Goal: Transaction & Acquisition: Purchase product/service

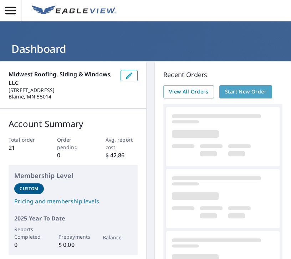
click at [248, 93] on span "Start New Order" at bounding box center [245, 91] width 41 height 9
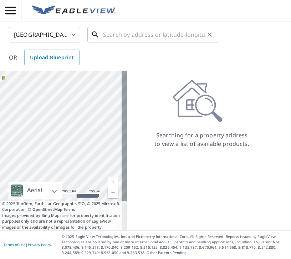
click at [112, 35] on input "text" at bounding box center [153, 35] width 101 height 20
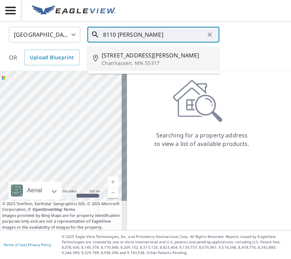
click at [130, 59] on span "8110 Mallory Ct" at bounding box center [157, 55] width 112 height 9
type input "8110 Mallory Ct Chanhassen, MN 55317"
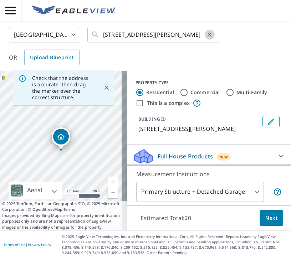
click at [210, 36] on icon "Clear" at bounding box center [209, 34] width 4 height 4
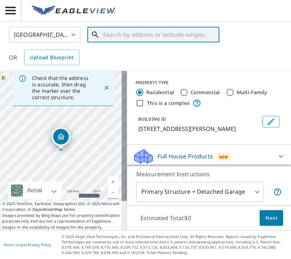
click at [152, 36] on input "text" at bounding box center [153, 35] width 101 height 20
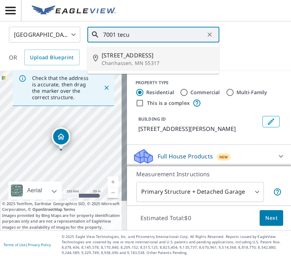
click at [138, 56] on span "7001 Tecumseh Ln" at bounding box center [157, 55] width 112 height 9
type input "7001 Tecumseh Ln Chanhassen, MN 55317"
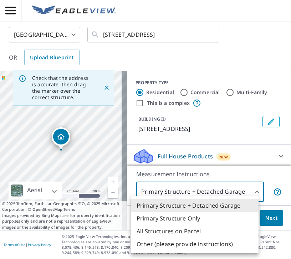
click at [252, 192] on body "MS MS United States US ​ 7001 Tecumseh Ln Chanhassen, MN 55317 ​ OR Upload Blue…" at bounding box center [145, 129] width 291 height 259
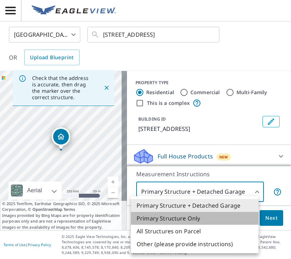
click at [202, 215] on li "Primary Structure Only" at bounding box center [194, 218] width 127 height 13
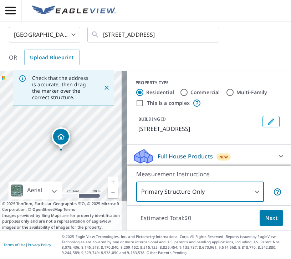
click at [271, 216] on span "Next" at bounding box center [271, 217] width 12 height 9
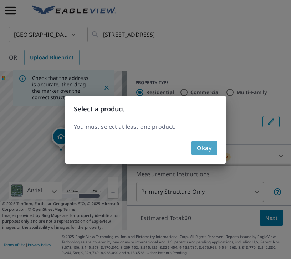
click at [210, 147] on span "Okay" at bounding box center [204, 148] width 15 height 10
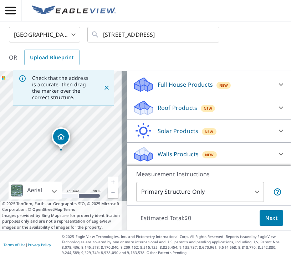
scroll to position [79, 0]
click at [251, 110] on div "Roof Products New" at bounding box center [202, 107] width 140 height 17
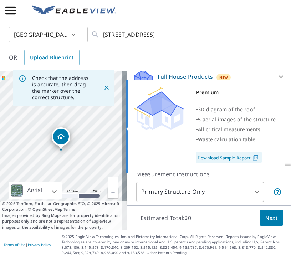
click at [131, 126] on div "Premium • 3D diagram of the roof • 5 aerial images of the structure • All criti…" at bounding box center [205, 125] width 159 height 93
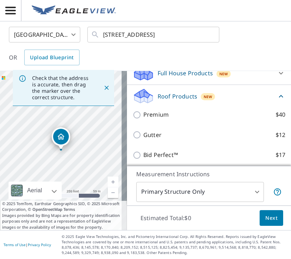
scroll to position [84, 0]
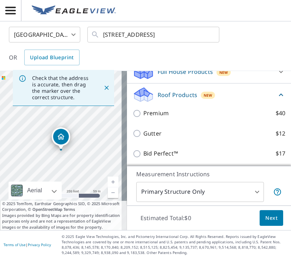
click at [276, 99] on icon at bounding box center [280, 94] width 9 height 9
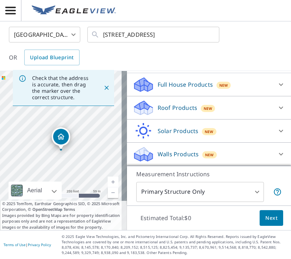
scroll to position [80, 0]
click at [157, 107] on p "Roof Products" at bounding box center [177, 107] width 40 height 9
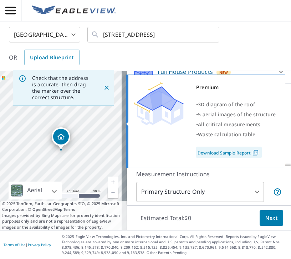
click at [130, 123] on div "Premium • 3D diagram of the roof • 5 aerial images of the structure • All criti…" at bounding box center [205, 120] width 159 height 93
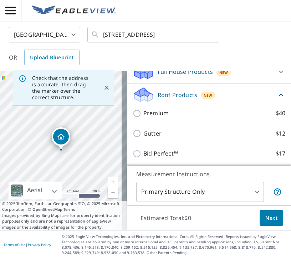
click at [61, 139] on icon "Dropped pin, building 1, Residential property, 7001 Tecumseh Ln Chanhassen, MN …" at bounding box center [61, 136] width 9 height 9
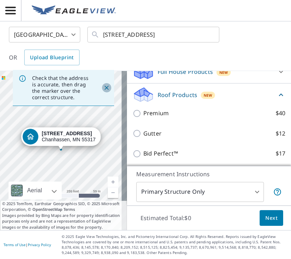
click at [103, 87] on icon "Close" at bounding box center [106, 87] width 7 height 7
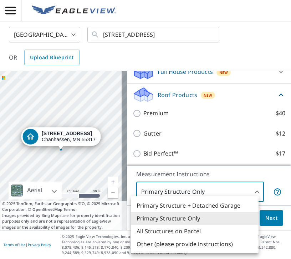
click at [252, 192] on body "MS MS United States US ​ 7001 Tecumseh Ln Chanhassen, MN 55317 ​ OR Upload Blue…" at bounding box center [145, 129] width 291 height 259
click at [197, 206] on li "Primary Structure + Detached Garage" at bounding box center [194, 205] width 127 height 13
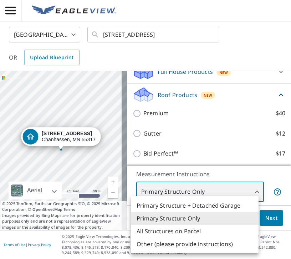
type input "1"
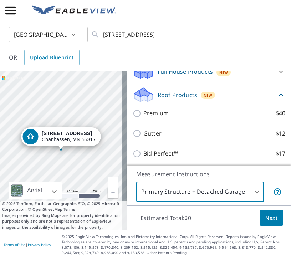
click at [265, 217] on span "Next" at bounding box center [271, 217] width 12 height 9
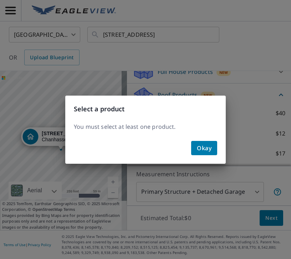
click at [213, 149] on button "Okay" at bounding box center [204, 148] width 26 height 14
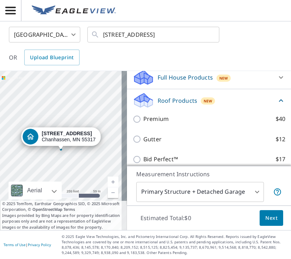
scroll to position [77, 0]
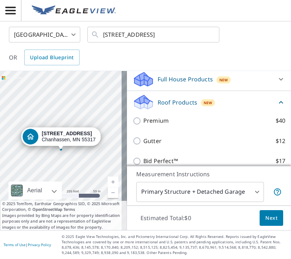
click at [127, 129] on div "Roof Products New Premium $40 Gutter $12 Bid Perfect™ $17" at bounding box center [209, 132] width 164 height 83
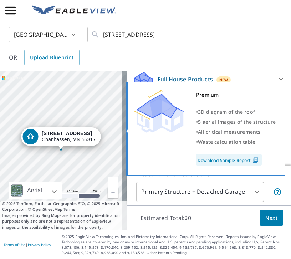
click at [128, 128] on div "Premium • 3D diagram of the roof • 5 aerial images of the structure • All criti…" at bounding box center [205, 128] width 159 height 93
click at [126, 131] on span at bounding box center [127, 131] width 4 height 5
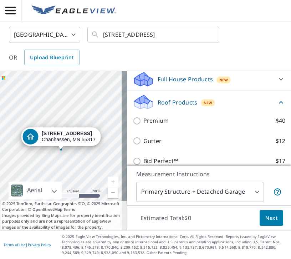
click at [127, 127] on div "Roof Products New Premium $40 Gutter $12 Bid Perfect™ $17" at bounding box center [209, 132] width 164 height 83
click at [265, 218] on span "Next" at bounding box center [271, 217] width 12 height 9
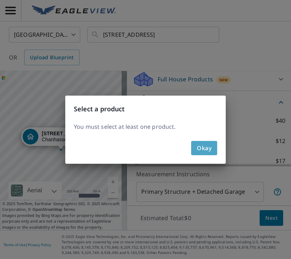
click at [202, 150] on span "Okay" at bounding box center [204, 148] width 15 height 10
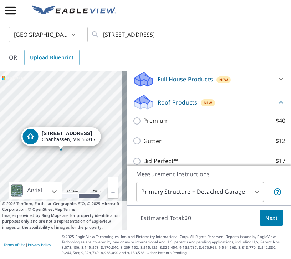
click at [13, 6] on icon "button" at bounding box center [10, 10] width 12 height 12
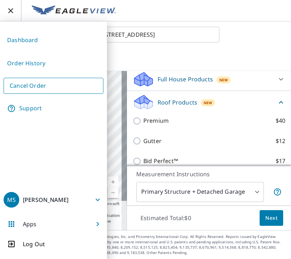
click at [28, 84] on link "Cancel Order" at bounding box center [54, 86] width 100 height 16
